Goal: Transaction & Acquisition: Purchase product/service

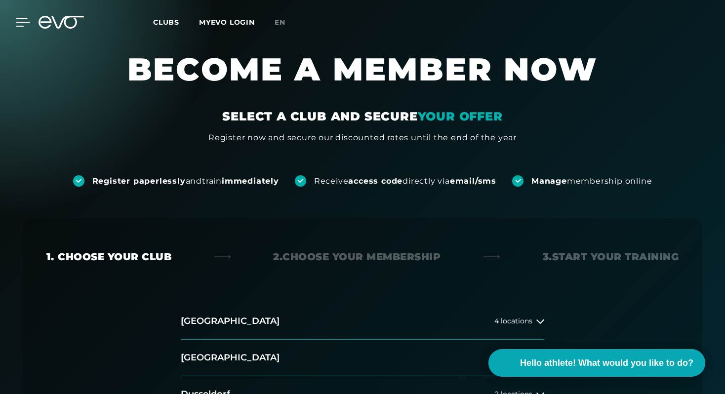
click at [20, 20] on icon at bounding box center [23, 22] width 14 height 9
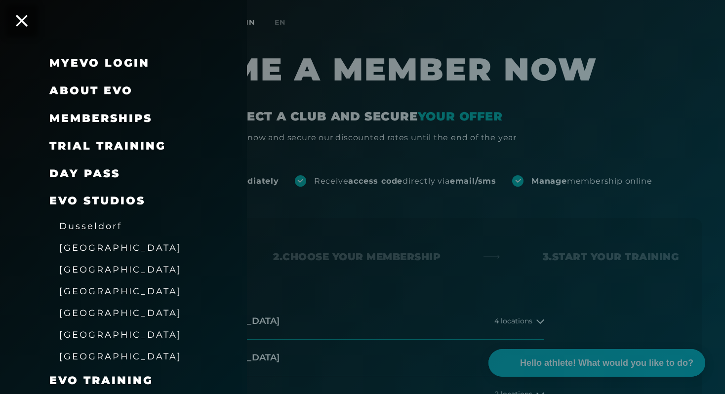
click at [106, 120] on font "Memberships" at bounding box center [100, 118] width 103 height 13
click at [99, 118] on font "Memberships" at bounding box center [100, 118] width 103 height 13
click at [116, 145] on font "Trial training" at bounding box center [107, 145] width 117 height 13
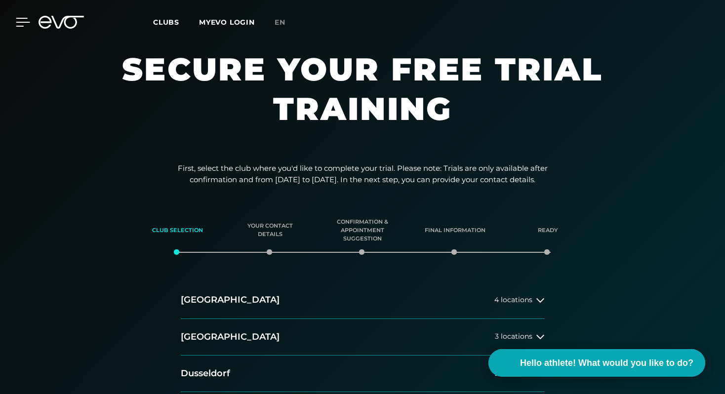
click at [23, 20] on icon at bounding box center [23, 22] width 14 height 9
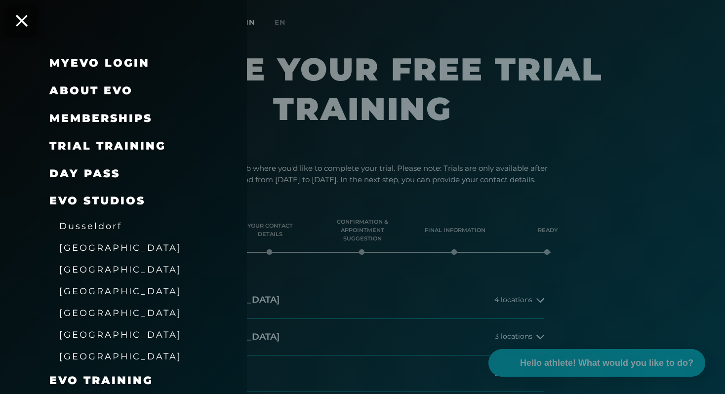
click at [97, 119] on font "Memberships" at bounding box center [100, 118] width 103 height 13
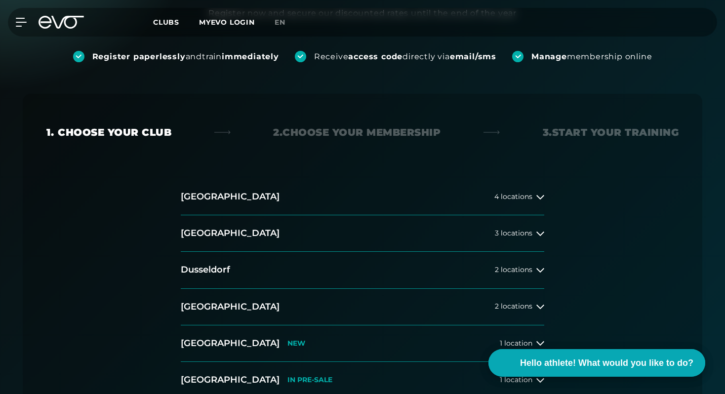
scroll to position [126, 0]
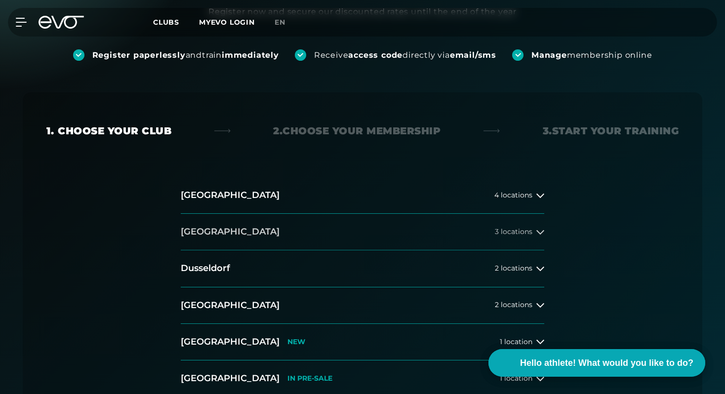
click at [540, 226] on button "[GEOGRAPHIC_DATA] 3 locations" at bounding box center [363, 232] width 364 height 37
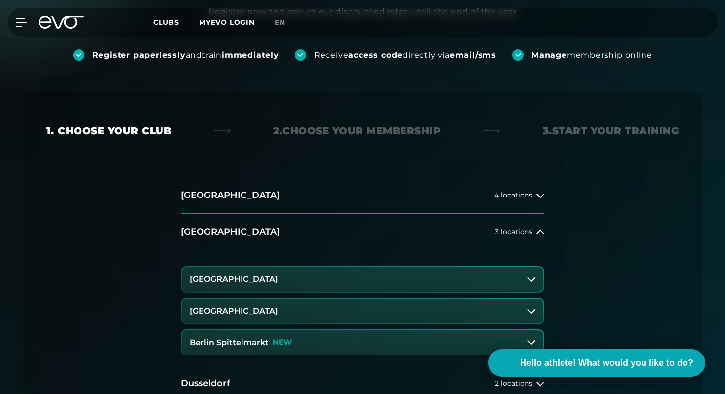
click at [256, 313] on font "[GEOGRAPHIC_DATA]" at bounding box center [234, 310] width 88 height 9
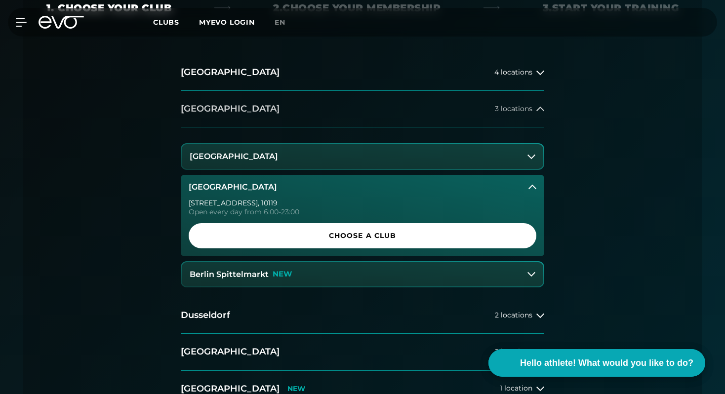
scroll to position [250, 0]
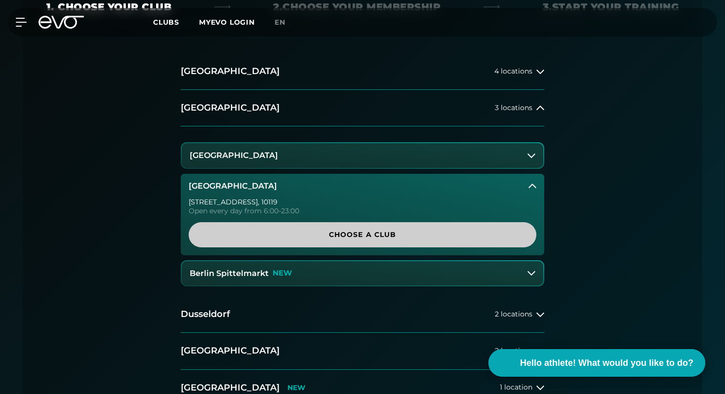
click at [354, 238] on font "Choose a club" at bounding box center [363, 234] width 68 height 9
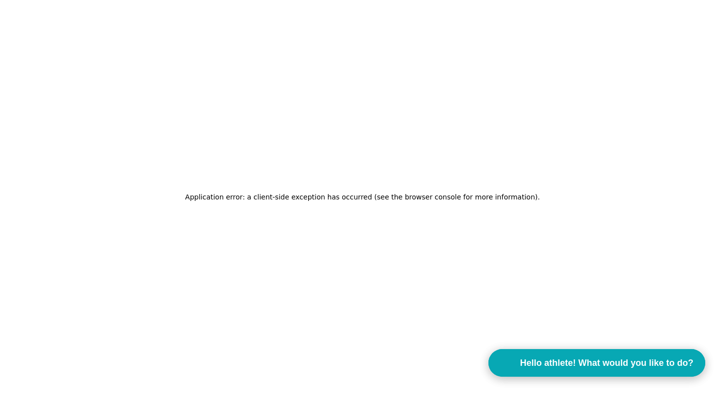
scroll to position [0, 0]
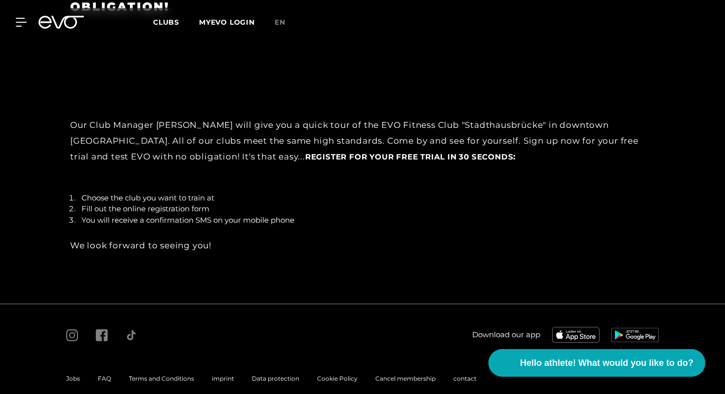
scroll to position [1519, 0]
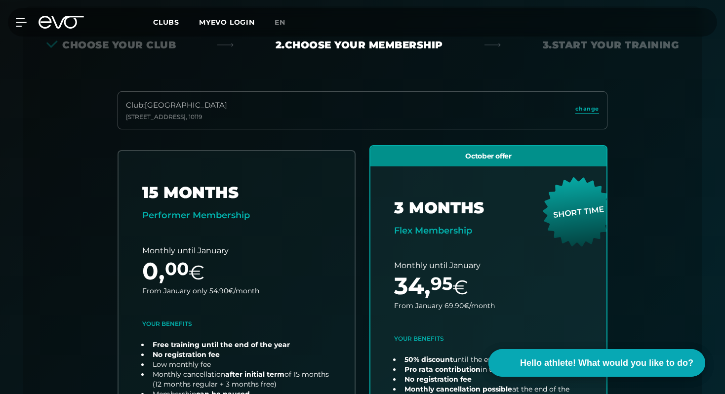
scroll to position [218, 0]
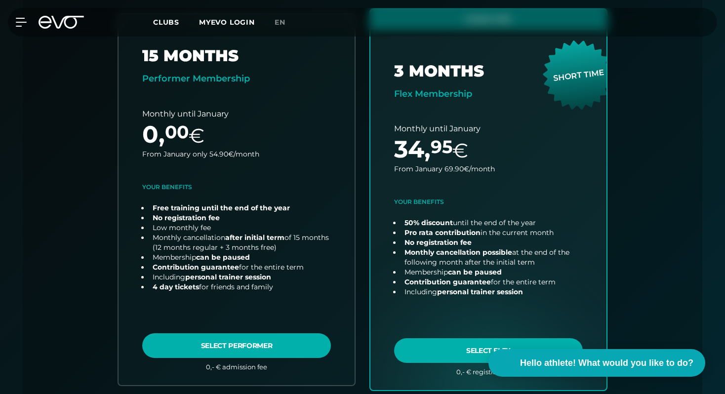
scroll to position [345, 0]
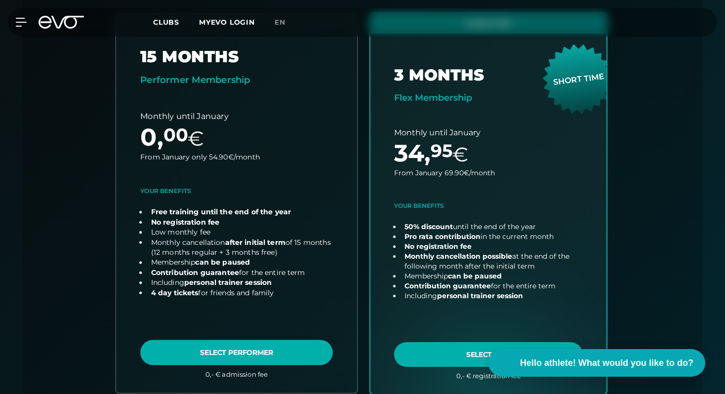
click at [237, 364] on link "choose plan" at bounding box center [236, 203] width 241 height 378
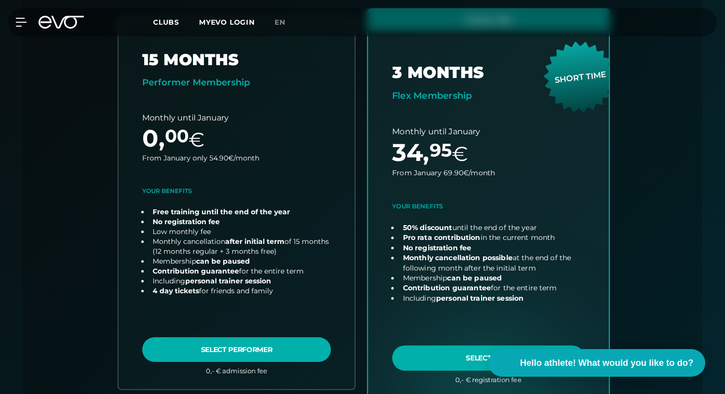
click at [471, 300] on link "choose plan" at bounding box center [488, 203] width 241 height 389
